Goal: Task Accomplishment & Management: Complete application form

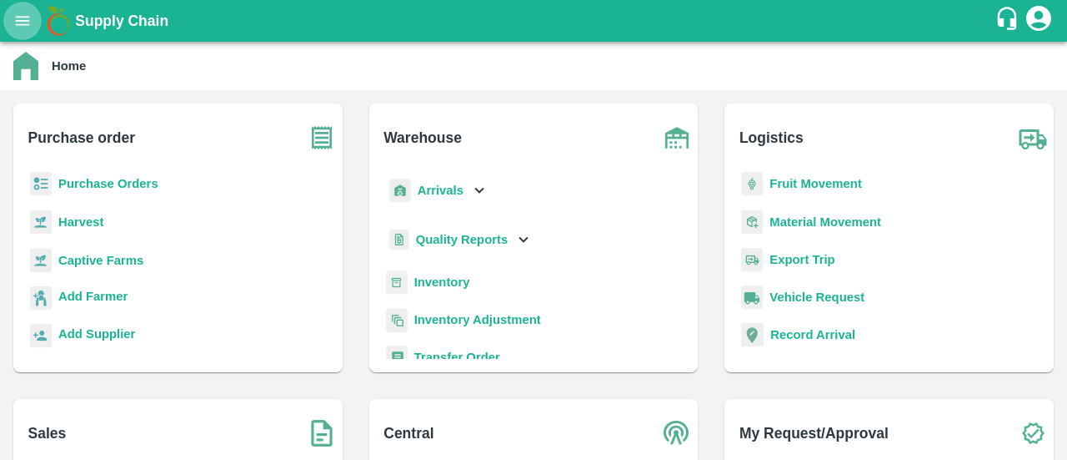
click at [23, 27] on icon "open drawer" at bounding box center [22, 21] width 18 height 18
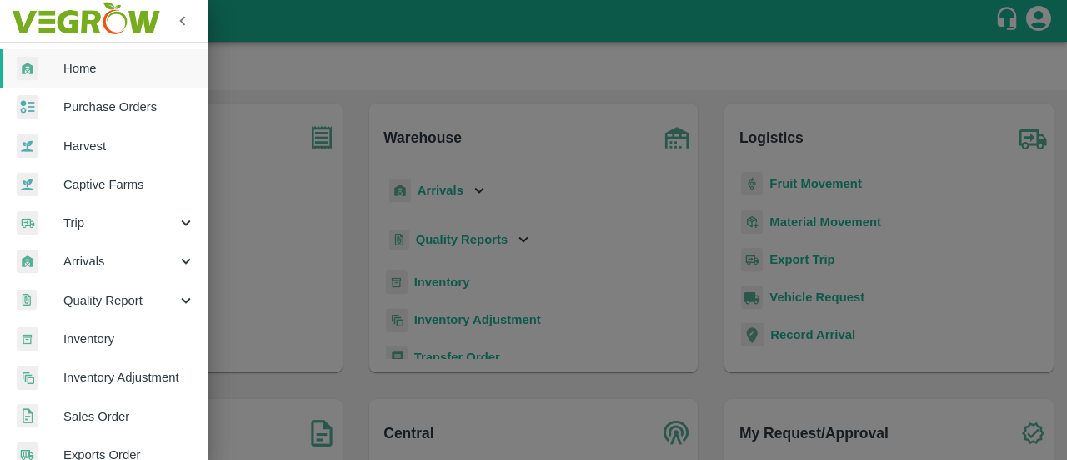
click at [83, 408] on span "Sales Order" at bounding box center [129, 416] width 132 height 18
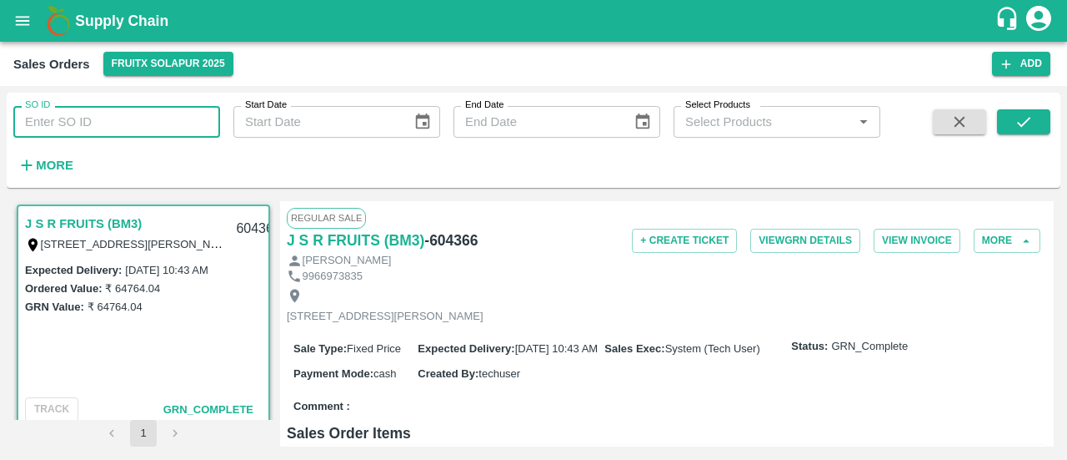
click at [84, 125] on input "SO ID" at bounding box center [116, 122] width 207 height 32
paste input "602013"
type input "602013"
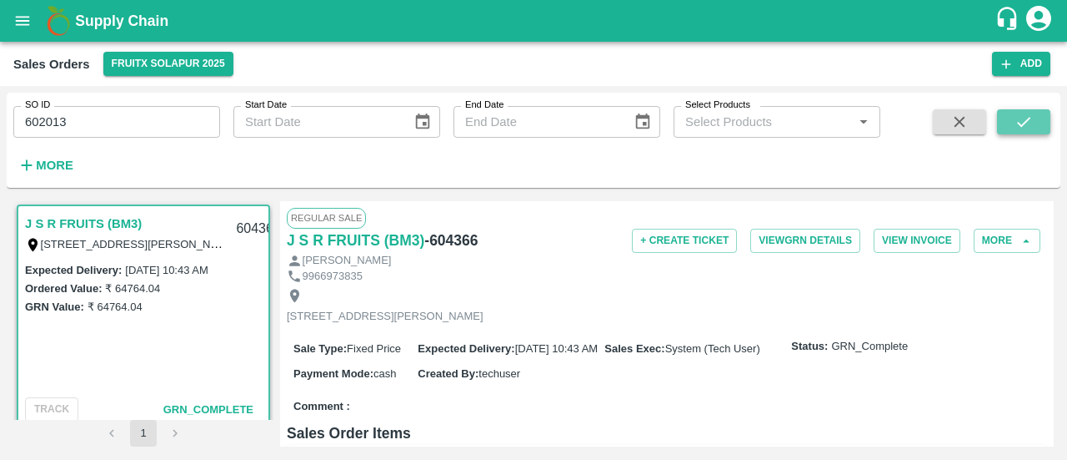
click at [1032, 114] on icon "submit" at bounding box center [1024, 122] width 18 height 18
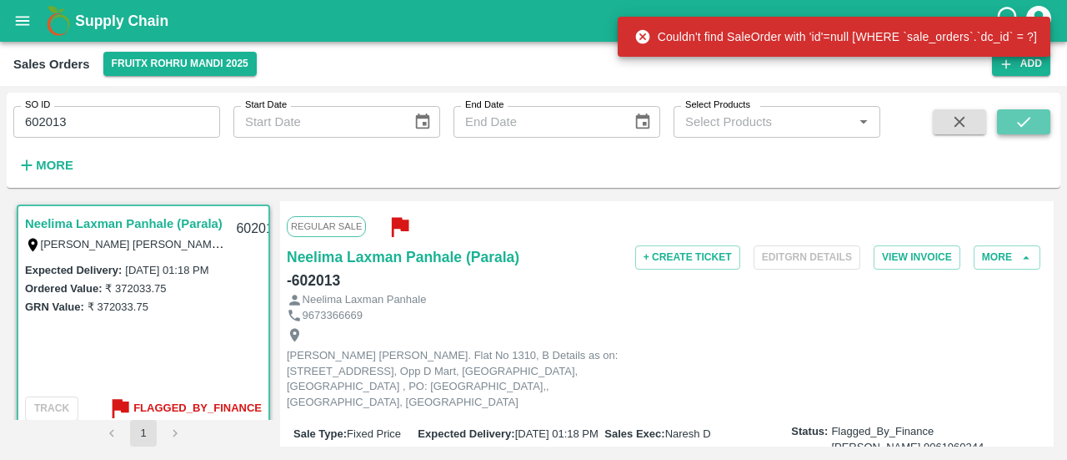
click at [1022, 128] on icon "submit" at bounding box center [1024, 122] width 18 height 18
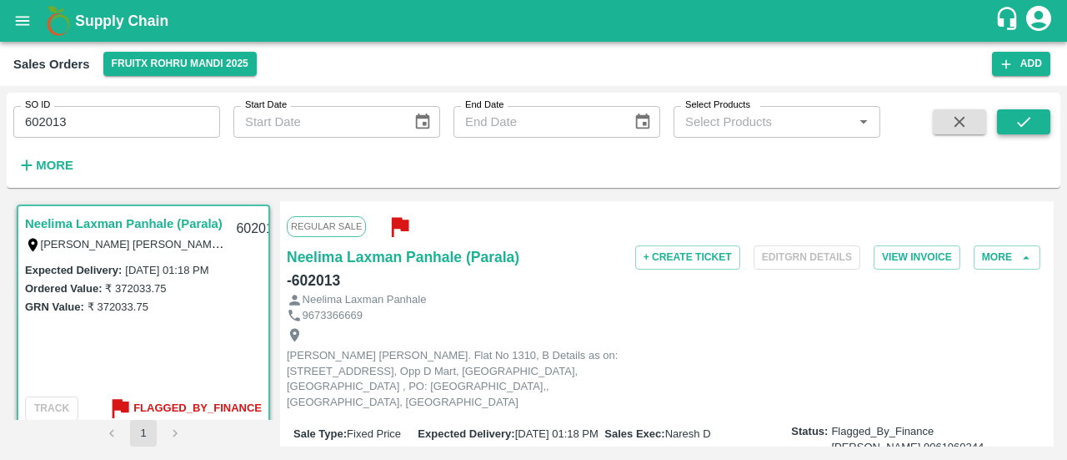
scroll to position [3, 0]
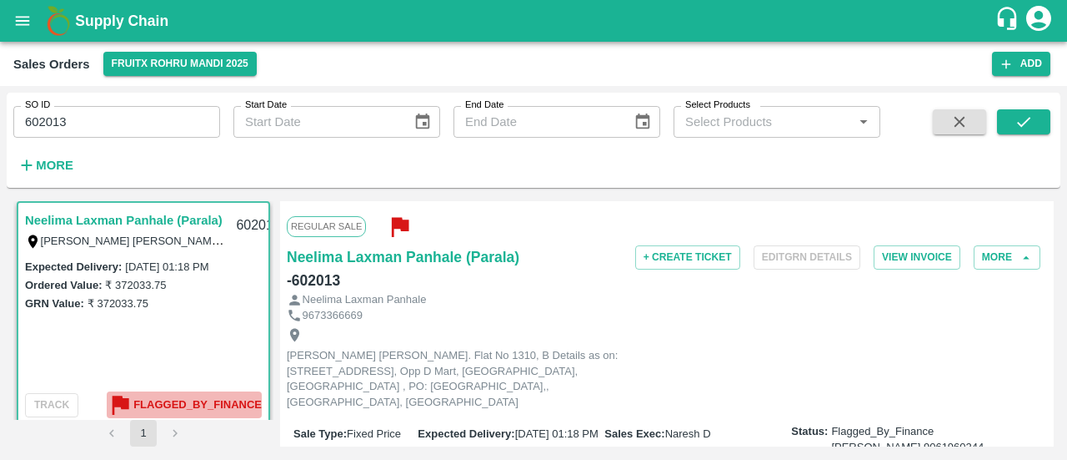
click at [188, 397] on b "Flagged_By_Finance" at bounding box center [197, 404] width 128 height 19
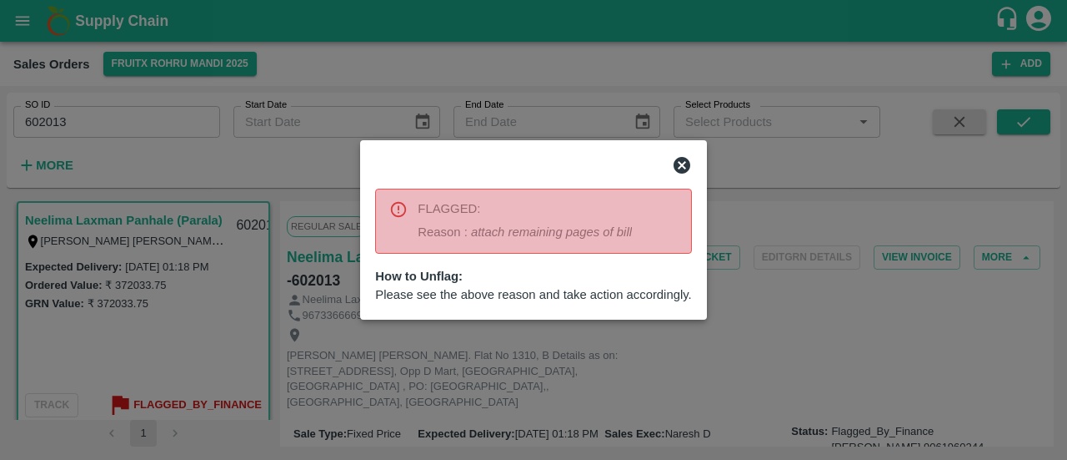
click at [684, 159] on icon at bounding box center [682, 165] width 17 height 17
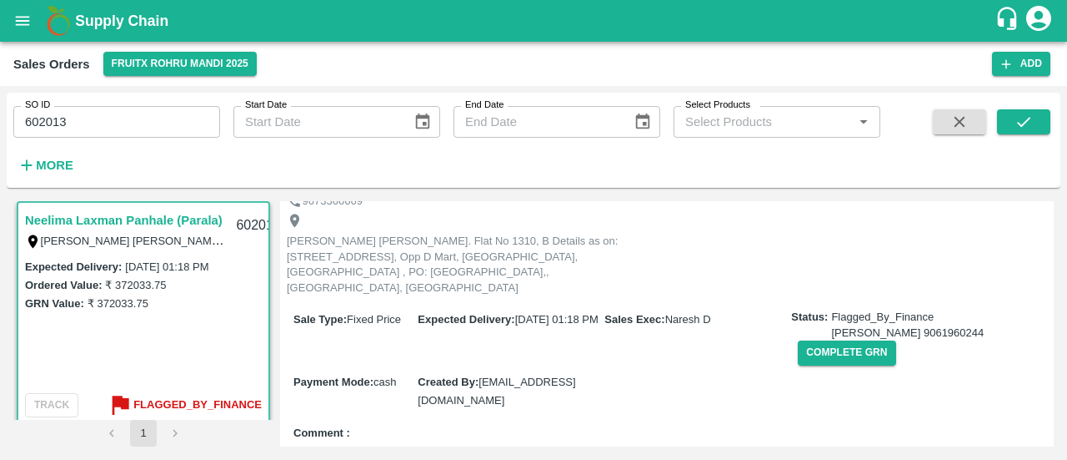
scroll to position [0, 0]
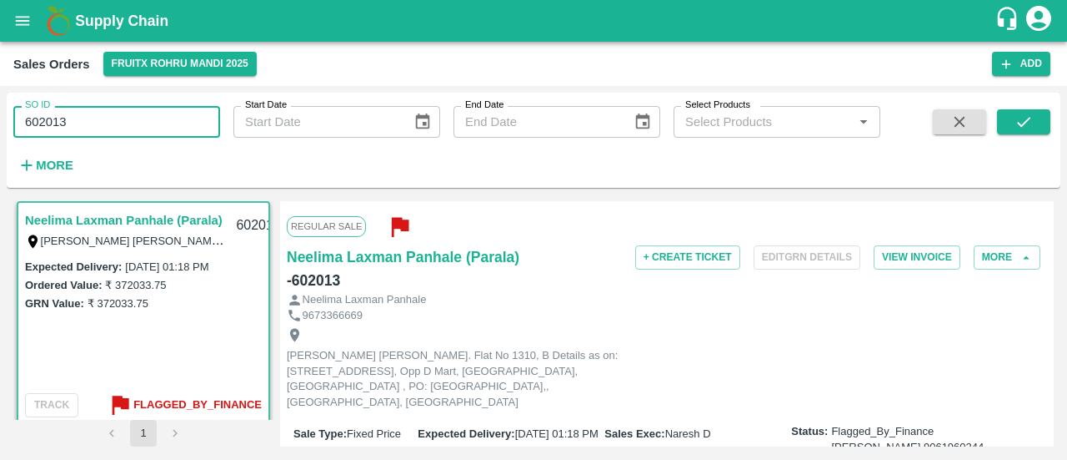
drag, startPoint x: 87, startPoint y: 123, endPoint x: 23, endPoint y: 135, distance: 64.4
click at [23, 135] on input "602013" at bounding box center [116, 122] width 207 height 32
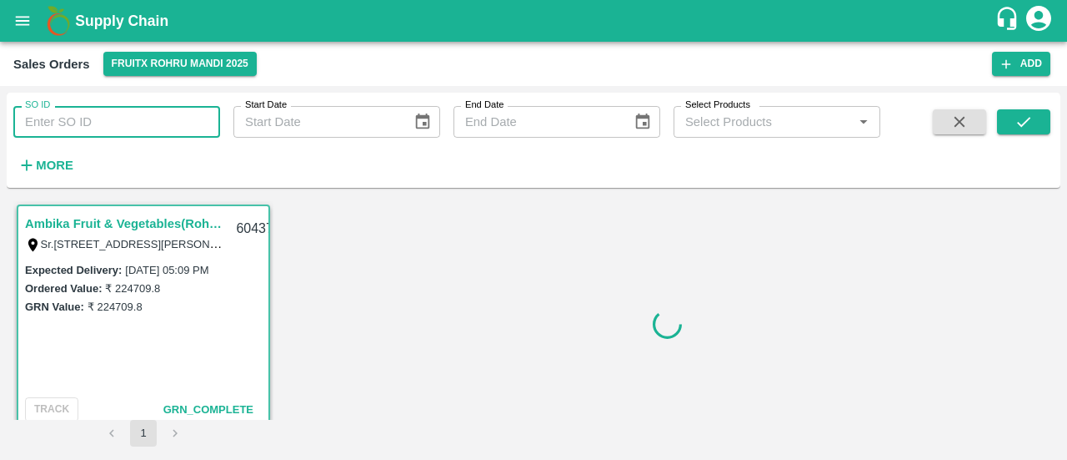
click at [72, 121] on input "SO ID" at bounding box center [116, 122] width 207 height 32
paste input "602013"
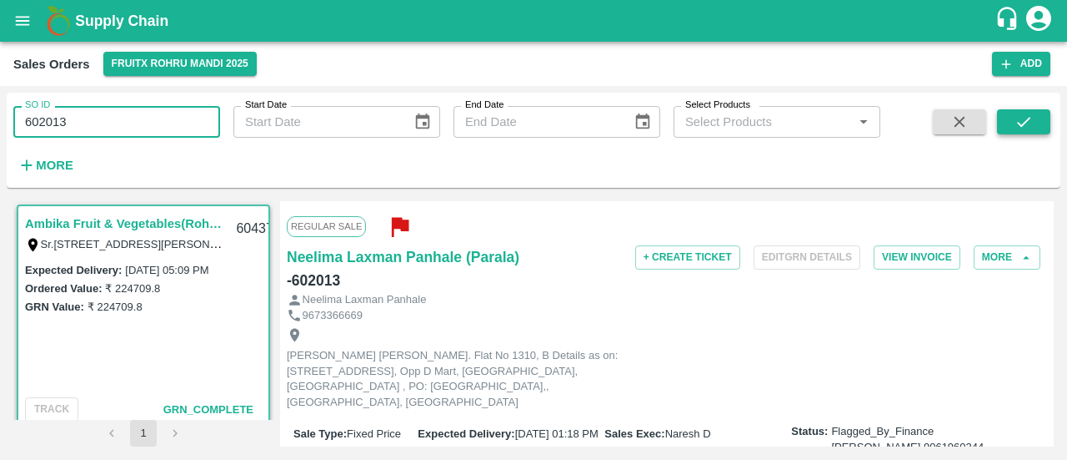
type input "602013"
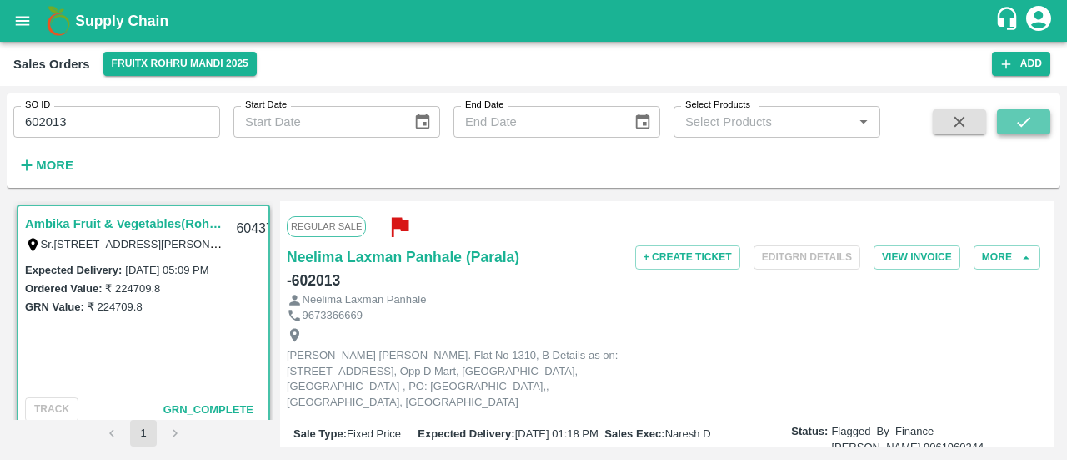
click at [1025, 128] on icon "submit" at bounding box center [1024, 122] width 18 height 18
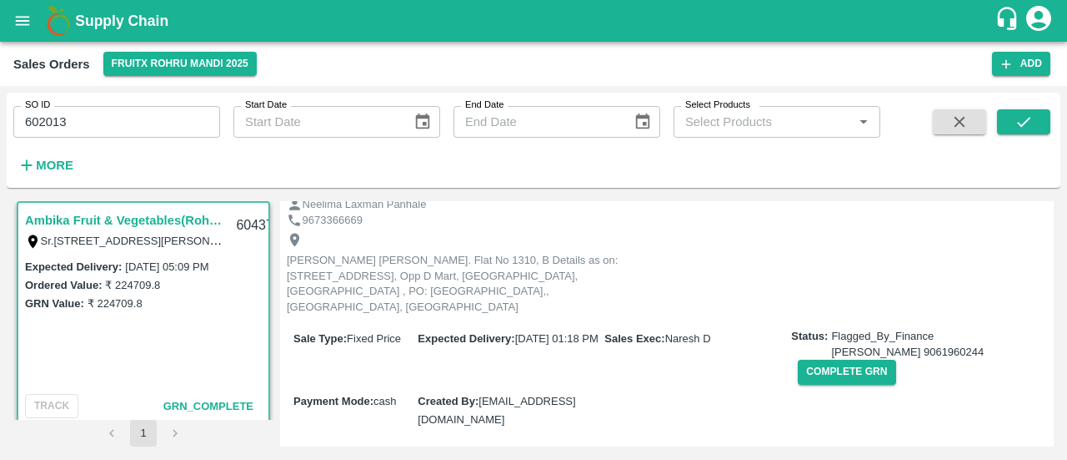
scroll to position [107, 0]
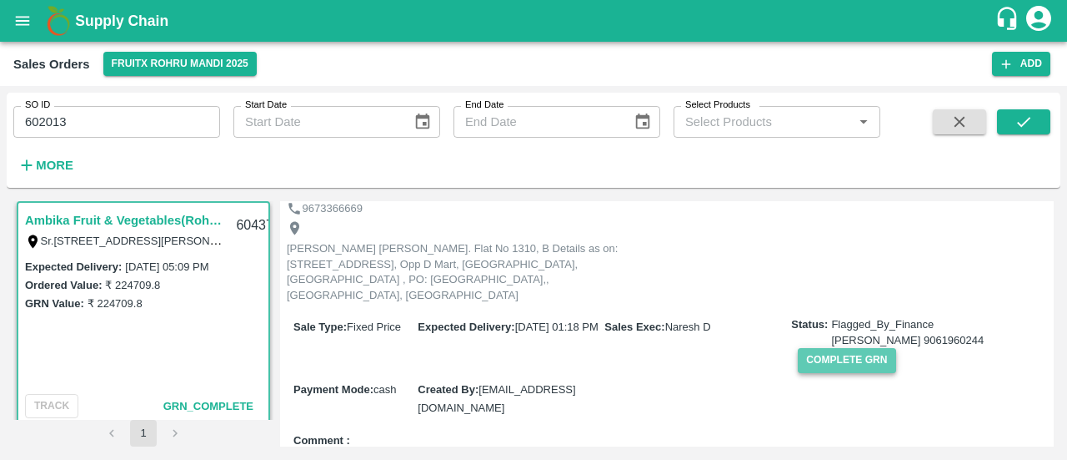
click at [827, 363] on button "Complete GRN" at bounding box center [847, 360] width 98 height 24
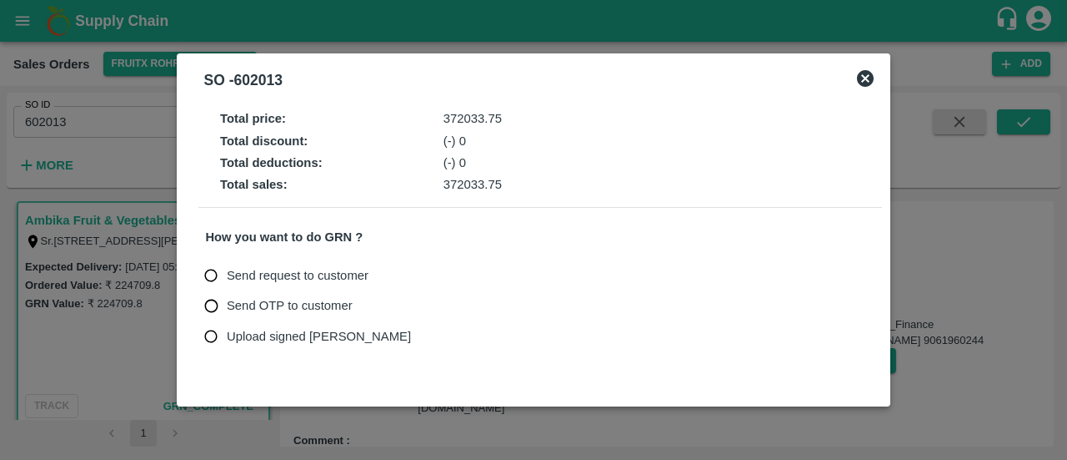
click at [219, 333] on input "Upload signed bill" at bounding box center [211, 336] width 31 height 31
radio input "true"
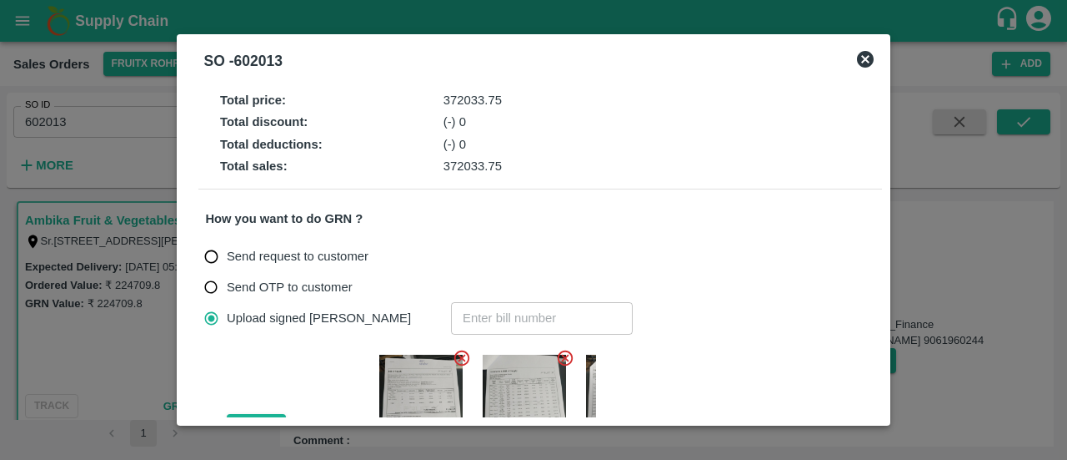
click at [457, 358] on icon at bounding box center [462, 358] width 18 height 18
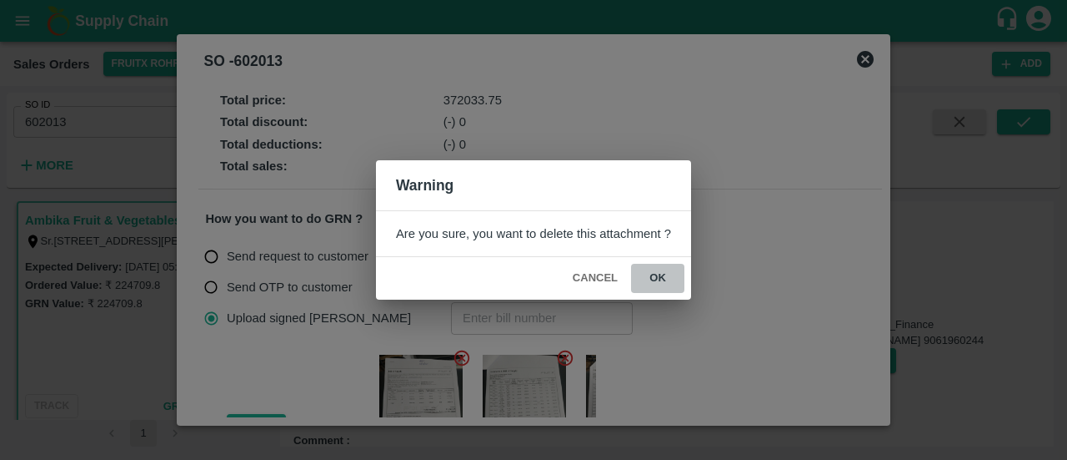
click at [652, 274] on button "ok" at bounding box center [657, 278] width 53 height 29
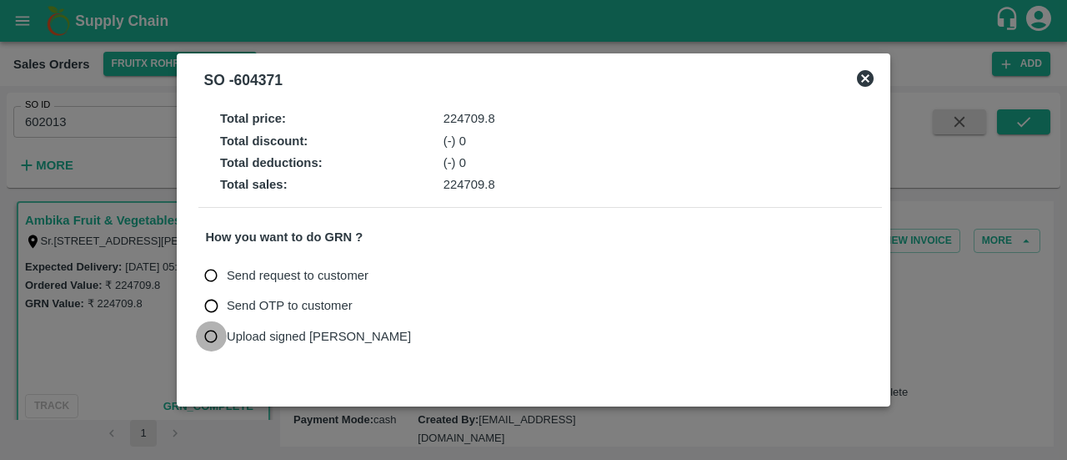
click at [216, 338] on input "Upload signed bill" at bounding box center [211, 336] width 31 height 31
radio input "true"
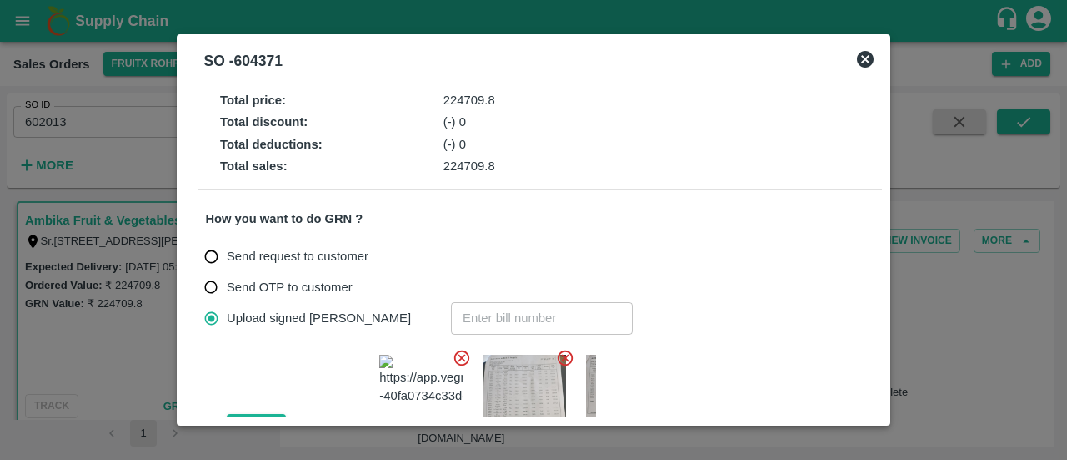
click at [464, 357] on icon at bounding box center [462, 358] width 18 height 18
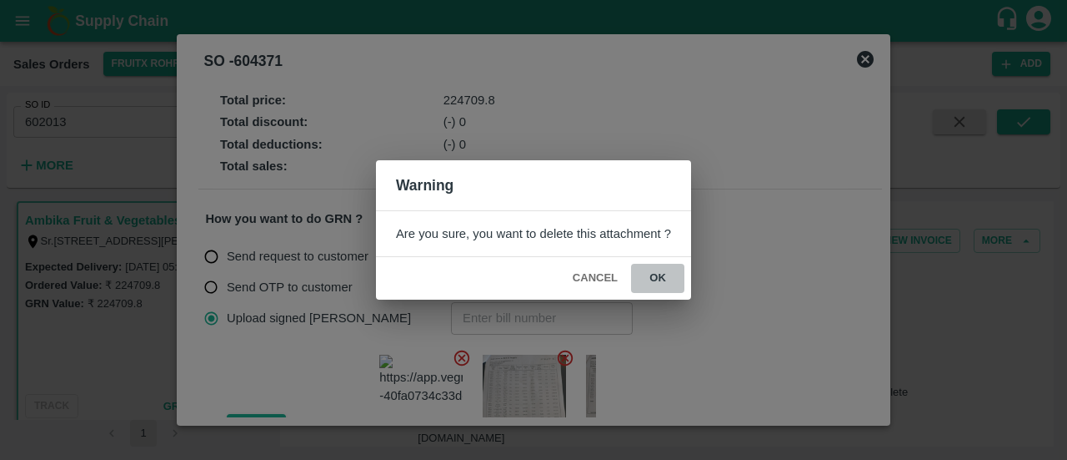
click at [650, 275] on button "ok" at bounding box center [657, 278] width 53 height 29
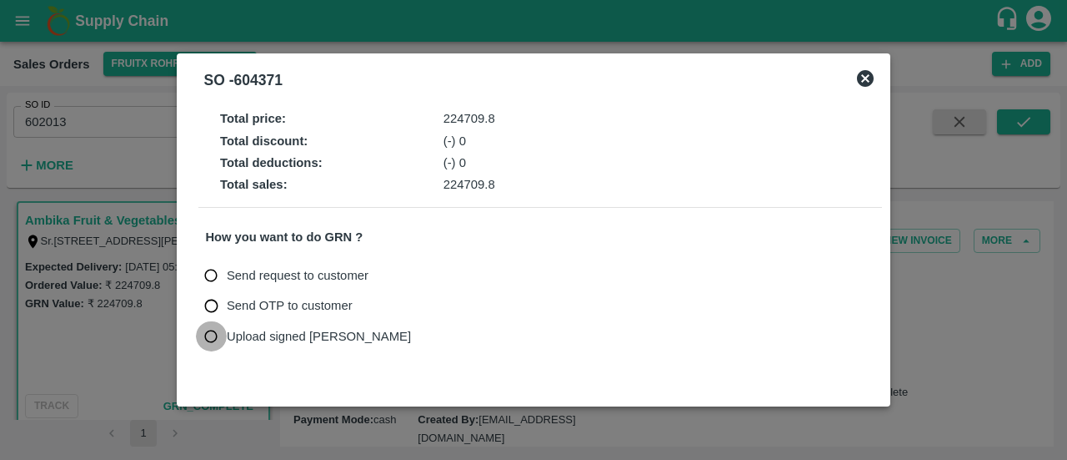
click at [213, 341] on input "Upload signed bill" at bounding box center [211, 336] width 31 height 31
radio input "true"
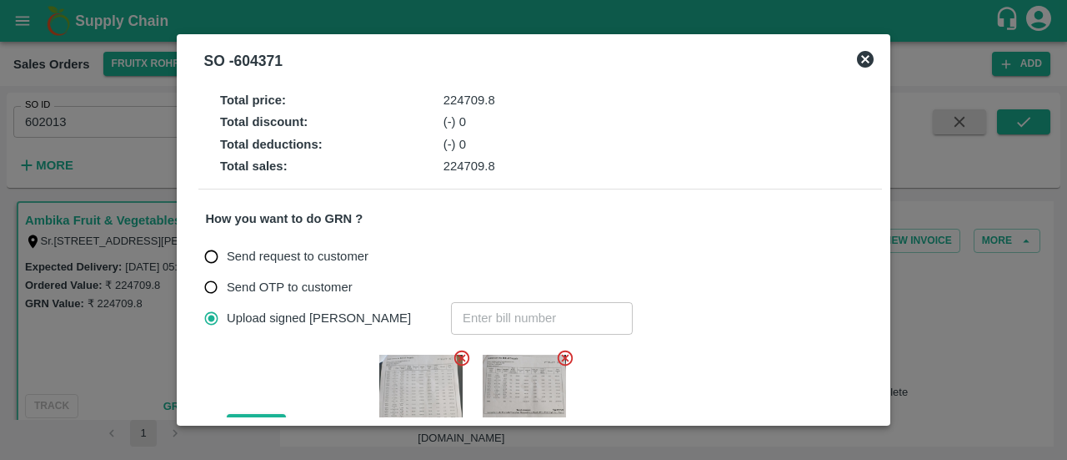
click at [868, 61] on icon at bounding box center [866, 59] width 20 height 20
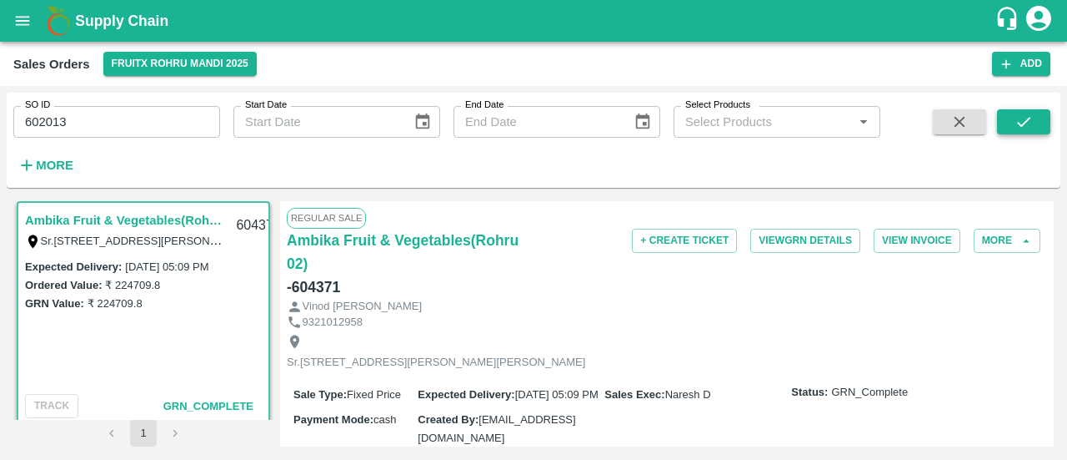
click at [1024, 120] on icon "submit" at bounding box center [1024, 122] width 18 height 18
click at [1028, 122] on icon "submit" at bounding box center [1024, 122] width 18 height 18
click at [160, 119] on input "602013" at bounding box center [116, 122] width 207 height 32
type input "602013"
click at [1012, 114] on button "submit" at bounding box center [1023, 121] width 53 height 25
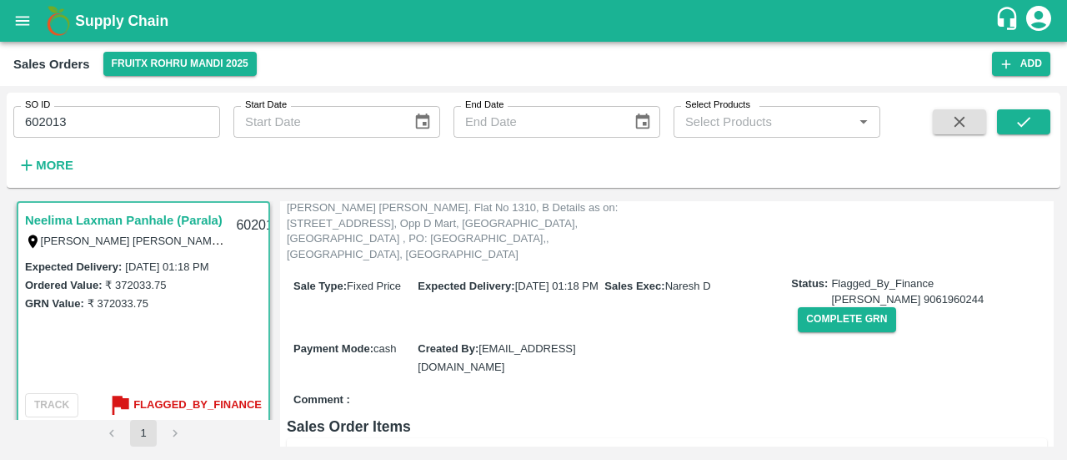
scroll to position [148, 0]
click at [838, 328] on button "Complete GRN" at bounding box center [847, 318] width 98 height 24
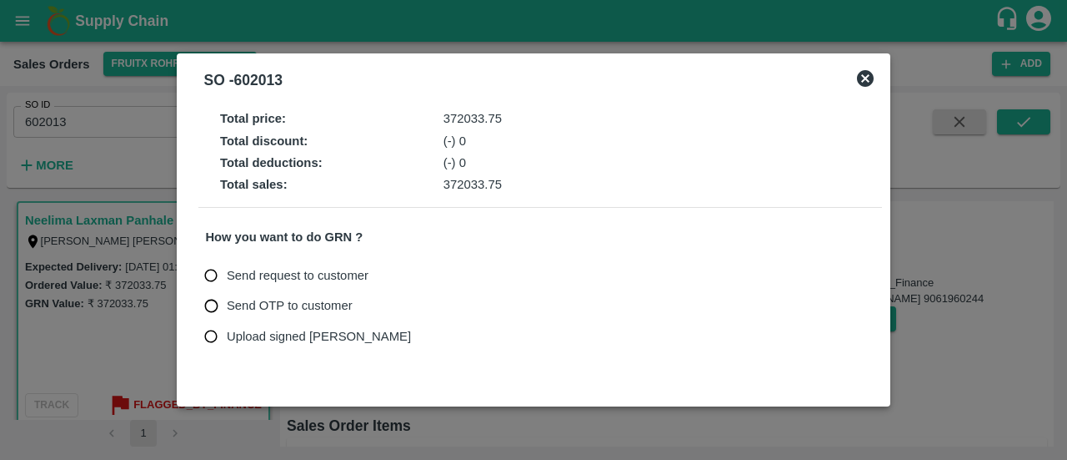
click at [208, 334] on input "Upload signed bill" at bounding box center [211, 336] width 31 height 31
radio input "true"
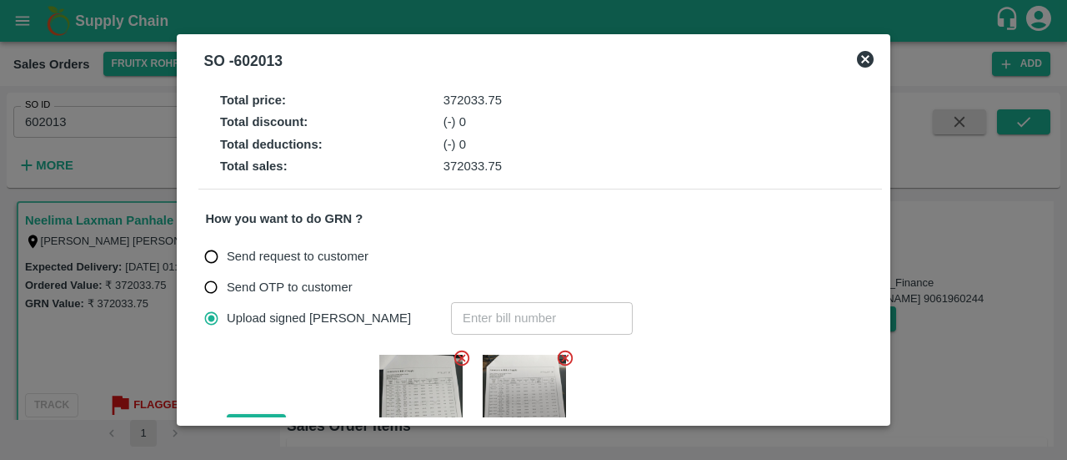
click at [465, 359] on icon at bounding box center [462, 358] width 18 height 18
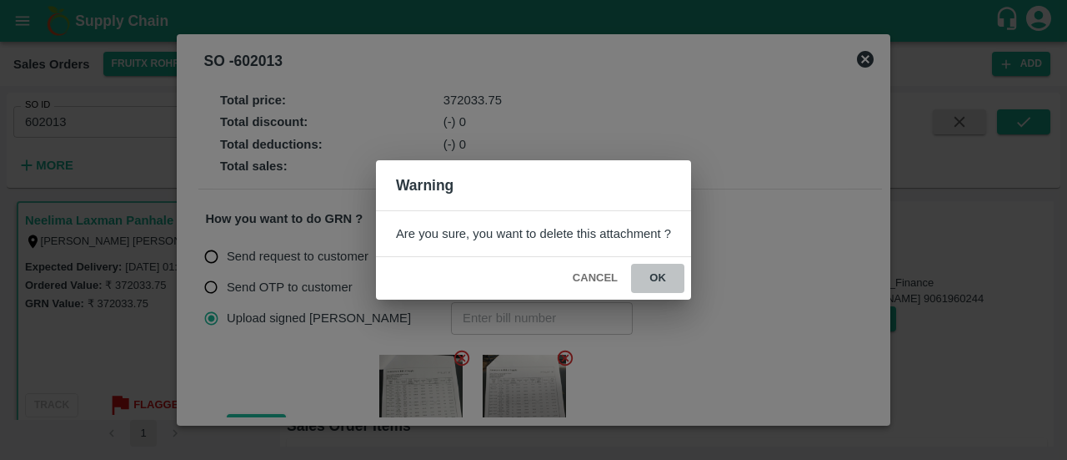
click at [654, 278] on button "ok" at bounding box center [657, 278] width 53 height 29
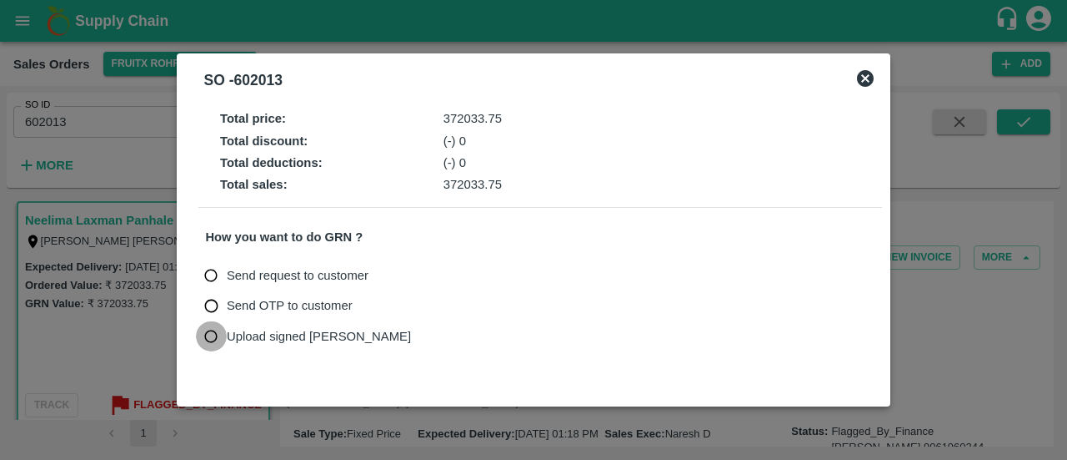
click at [213, 334] on input "Upload signed bill" at bounding box center [211, 336] width 31 height 31
radio input "true"
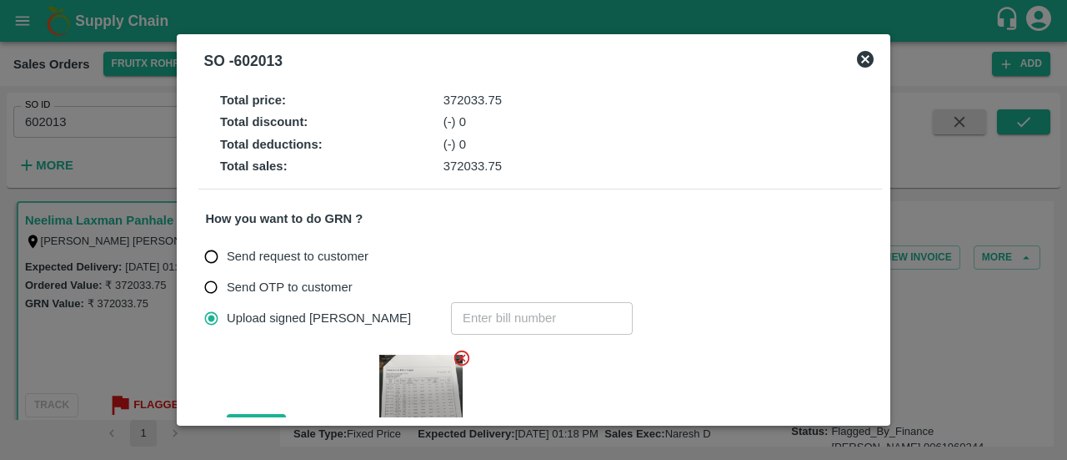
click at [460, 356] on icon at bounding box center [463, 357] width 16 height 16
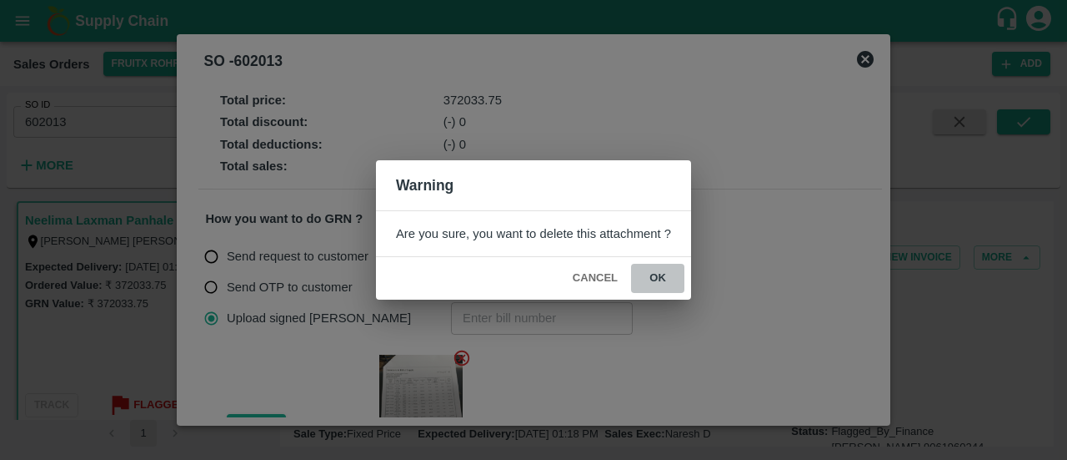
click at [657, 279] on button "ok" at bounding box center [657, 278] width 53 height 29
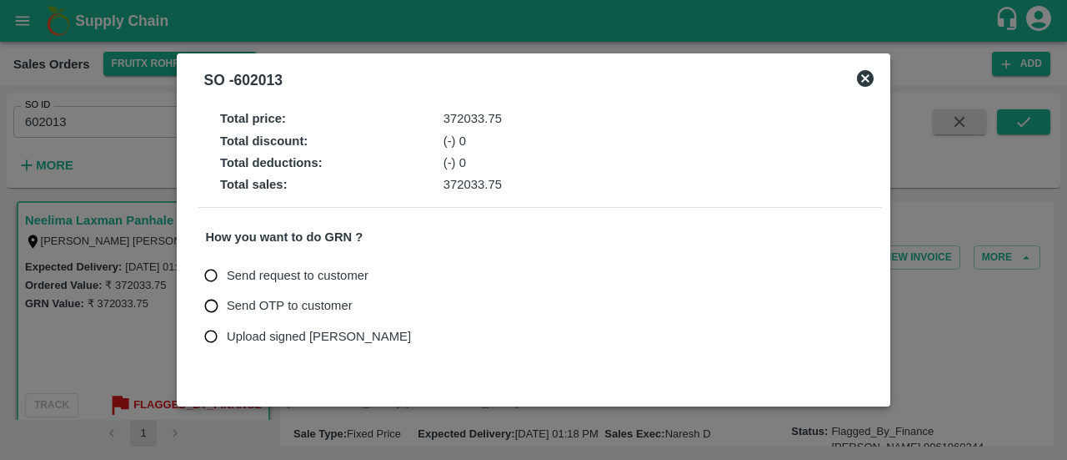
click at [218, 333] on input "Upload signed bill" at bounding box center [211, 336] width 31 height 31
radio input "true"
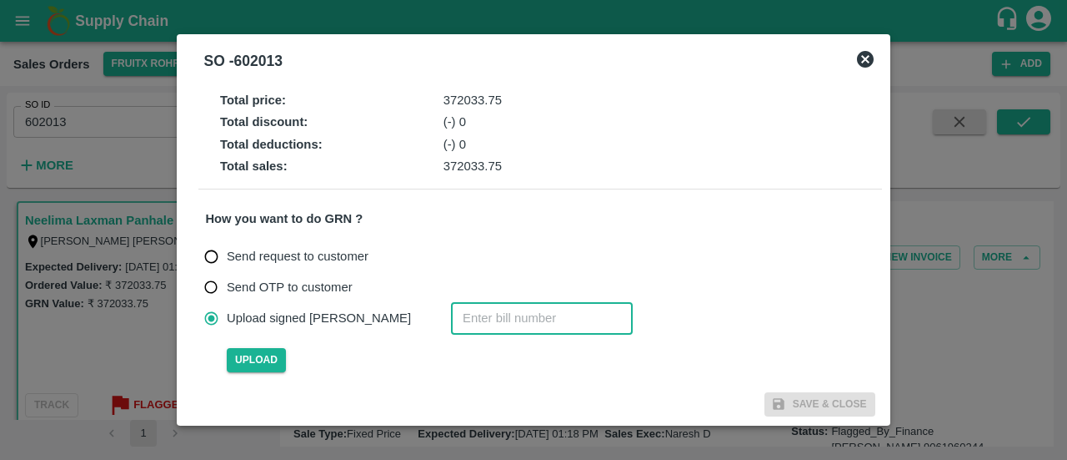
click at [451, 316] on input "number" at bounding box center [542, 318] width 182 height 32
paste input "602013"
type input "602013"
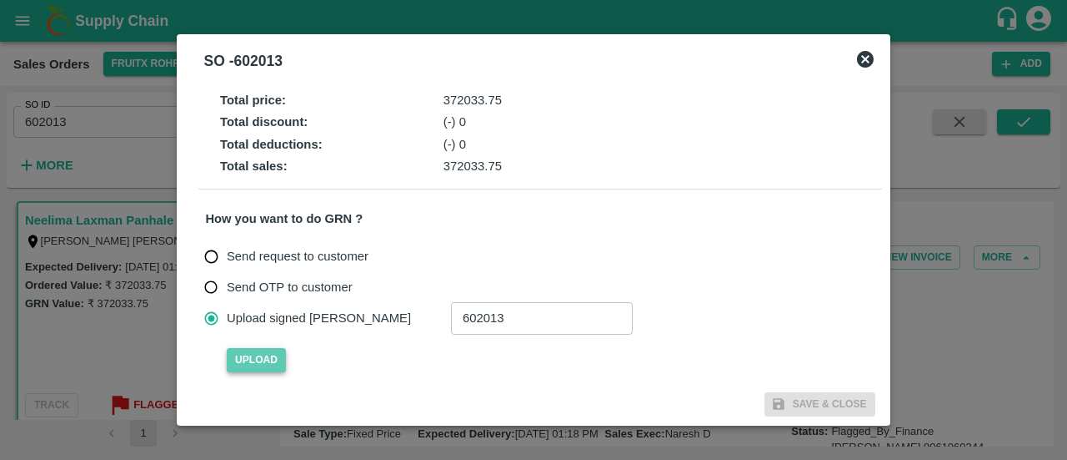
click at [259, 357] on span "Upload" at bounding box center [256, 360] width 59 height 24
click at [0, 0] on input "Upload" at bounding box center [0, 0] width 0 height 0
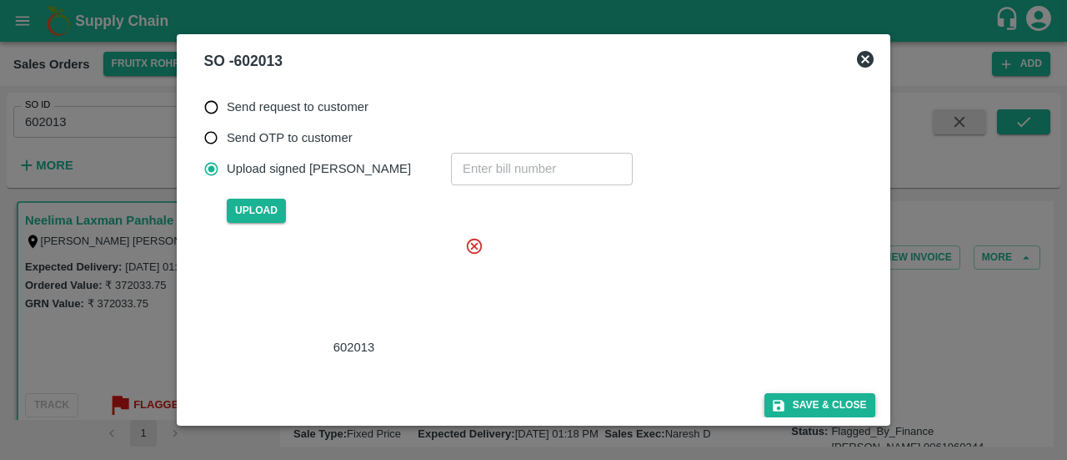
click at [814, 397] on button "Save & Close" at bounding box center [820, 405] width 111 height 24
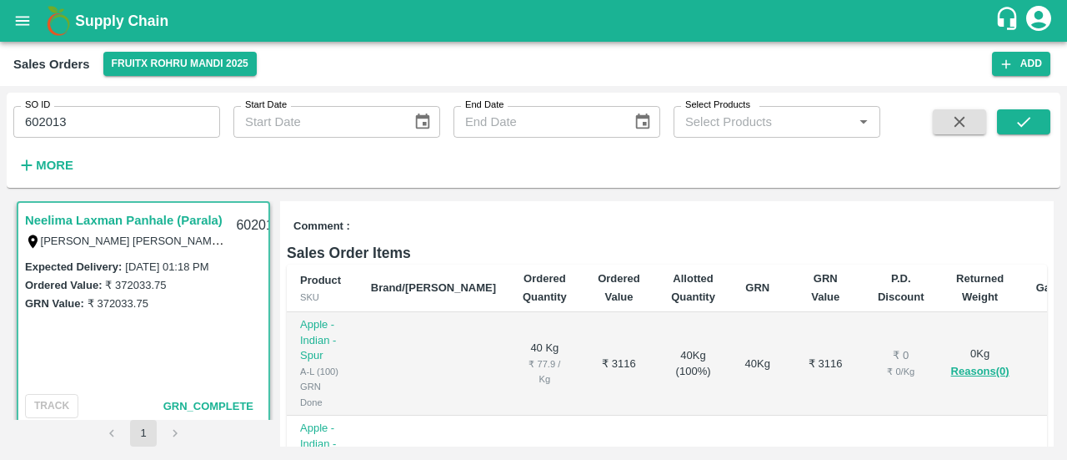
scroll to position [0, 0]
